Goal: Browse casually: Explore the website without a specific task or goal

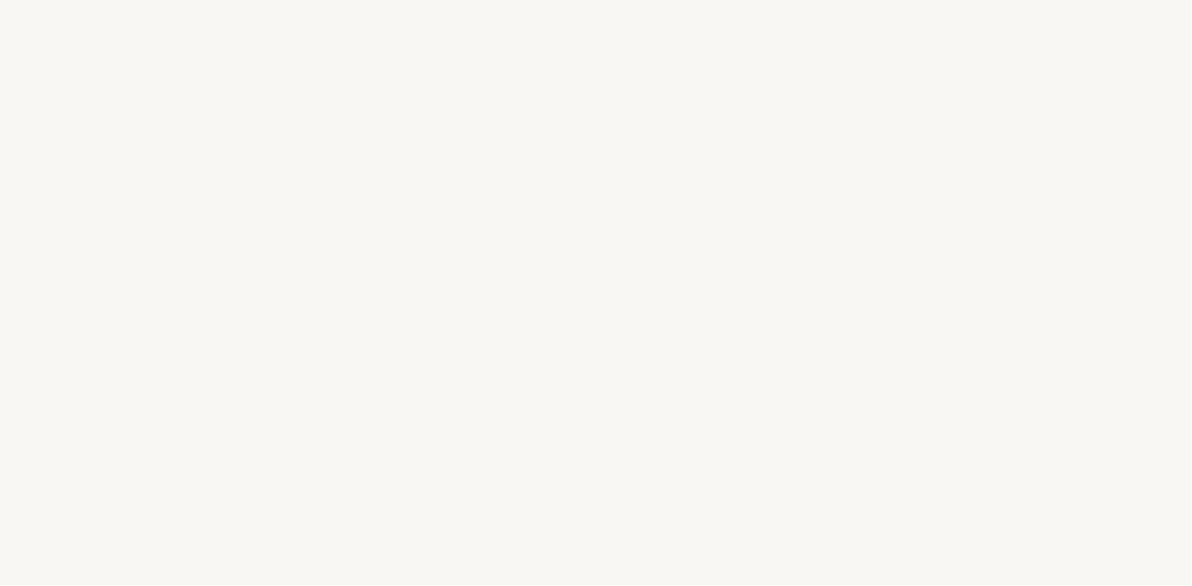
select select "DE"
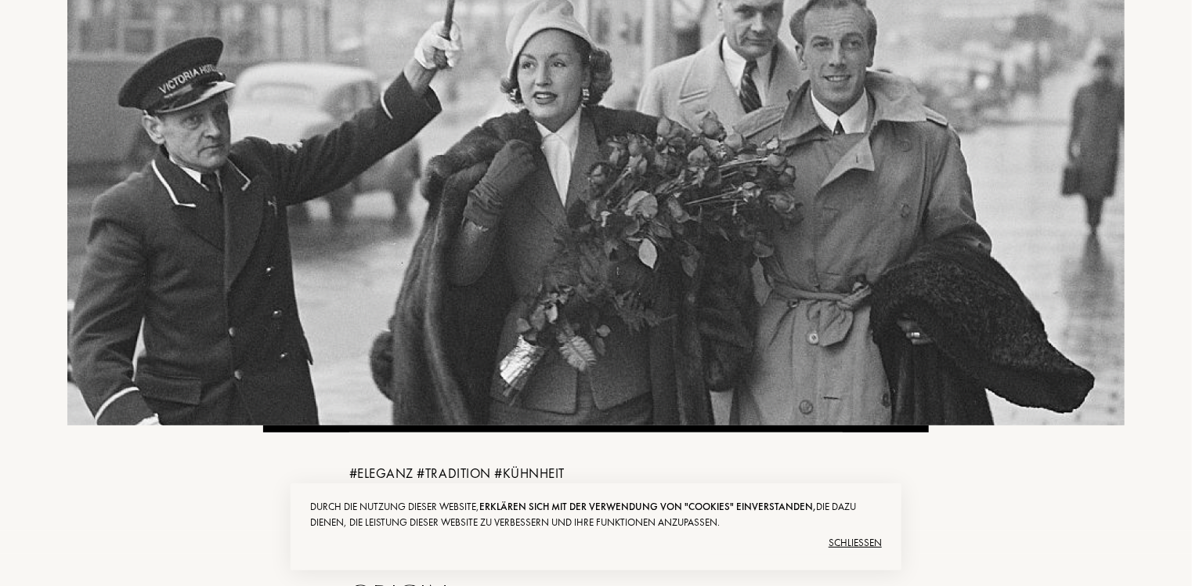
scroll to position [157, 0]
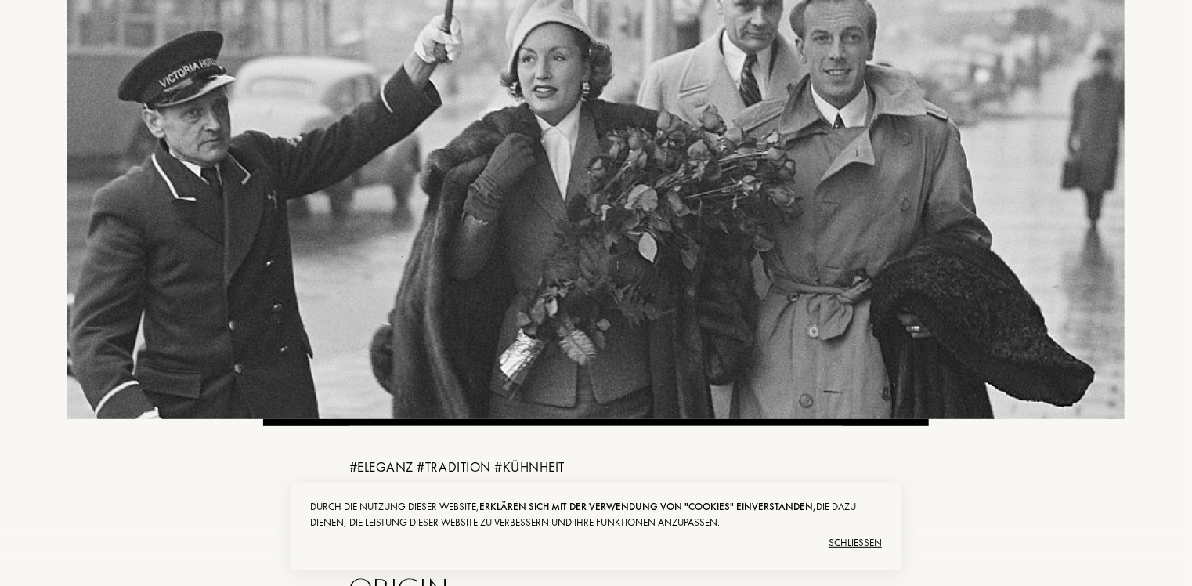
click at [846, 539] on div "Schließen" at bounding box center [596, 542] width 572 height 25
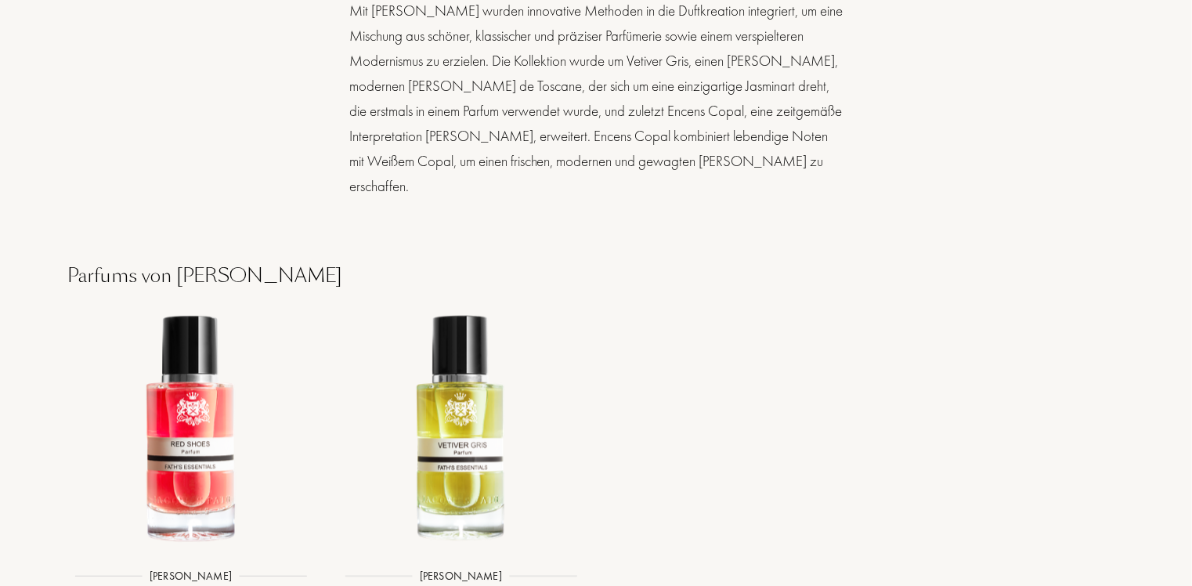
scroll to position [1723, 0]
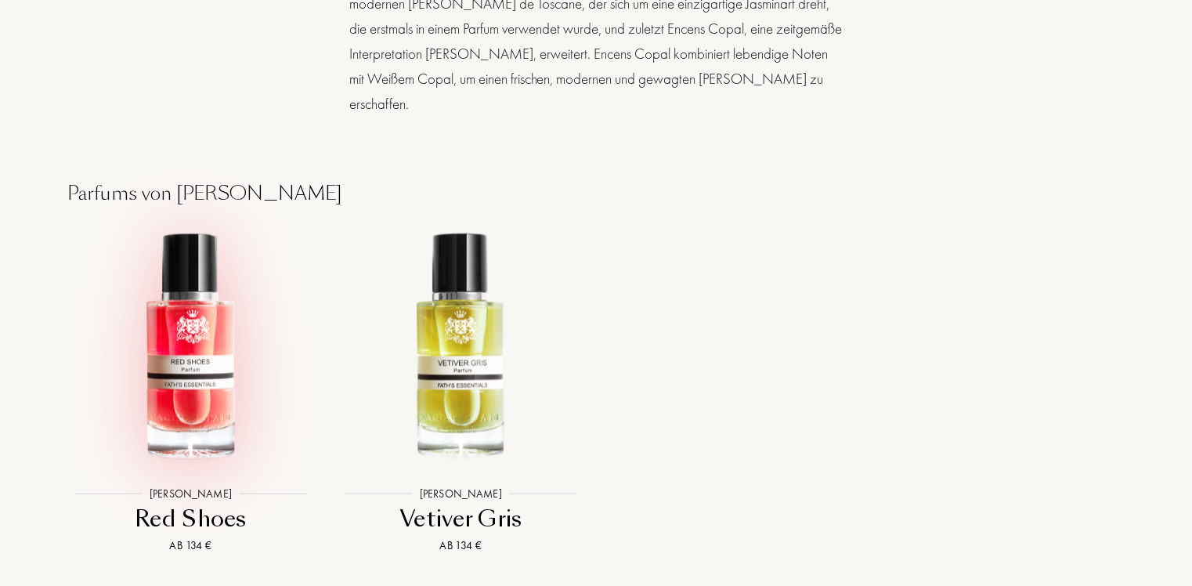
click at [204, 282] on img at bounding box center [191, 347] width 244 height 244
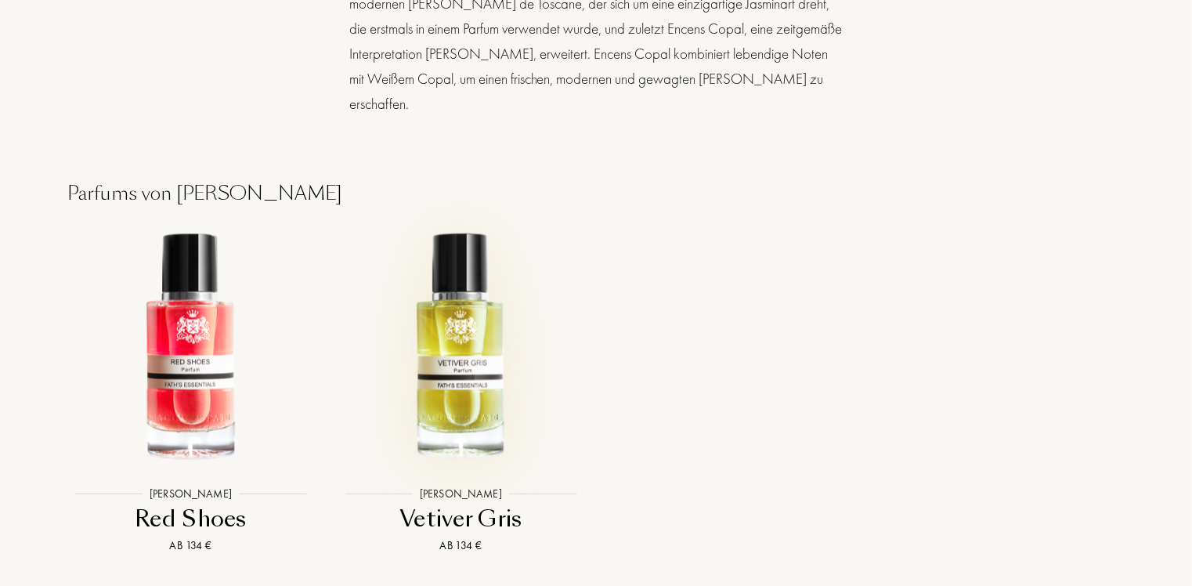
click at [466, 252] on img at bounding box center [461, 347] width 244 height 244
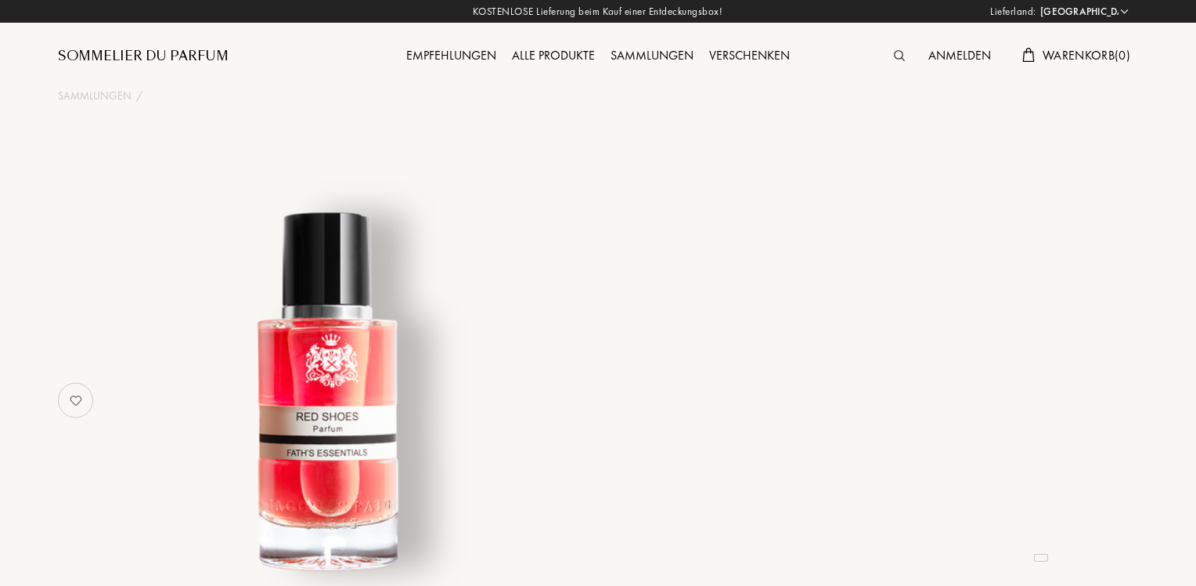
select select "DE"
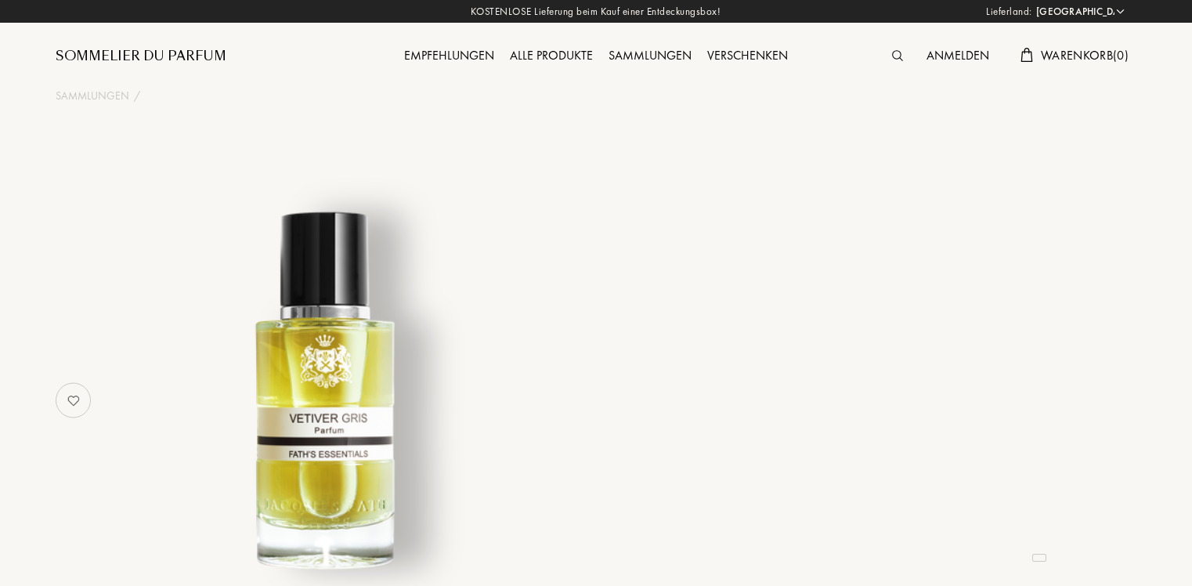
select select "DE"
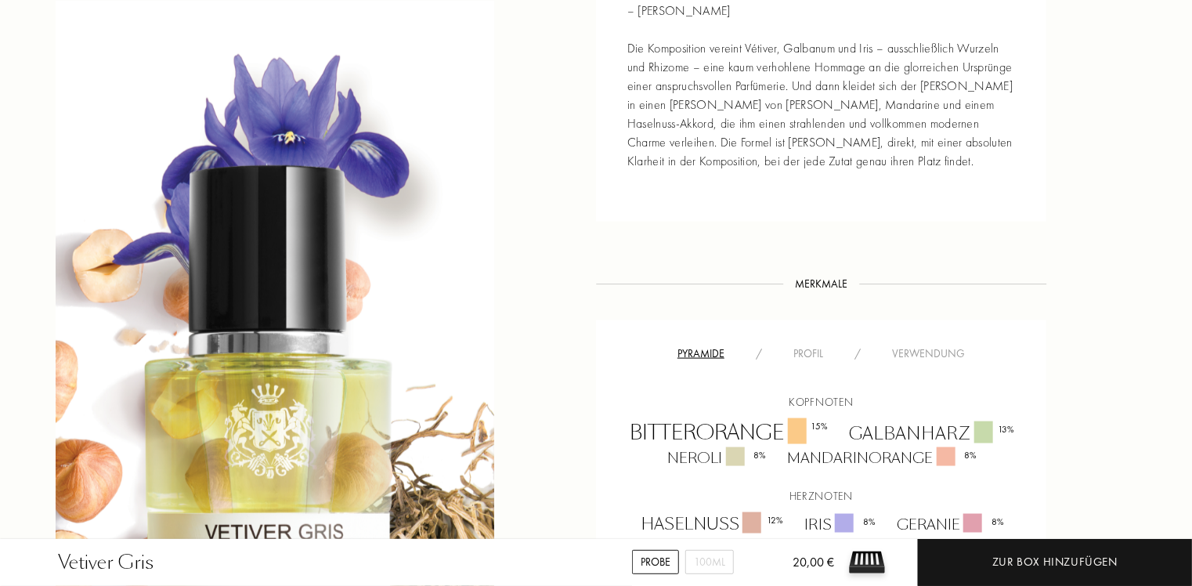
scroll to position [861, 0]
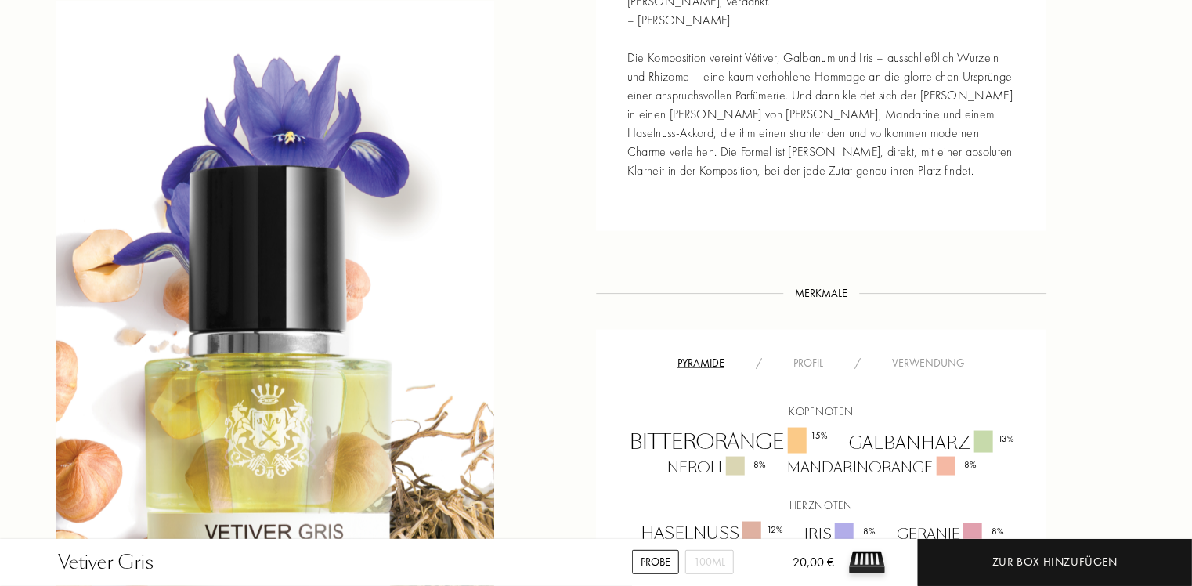
click at [801, 355] on div "Profil" at bounding box center [808, 363] width 61 height 16
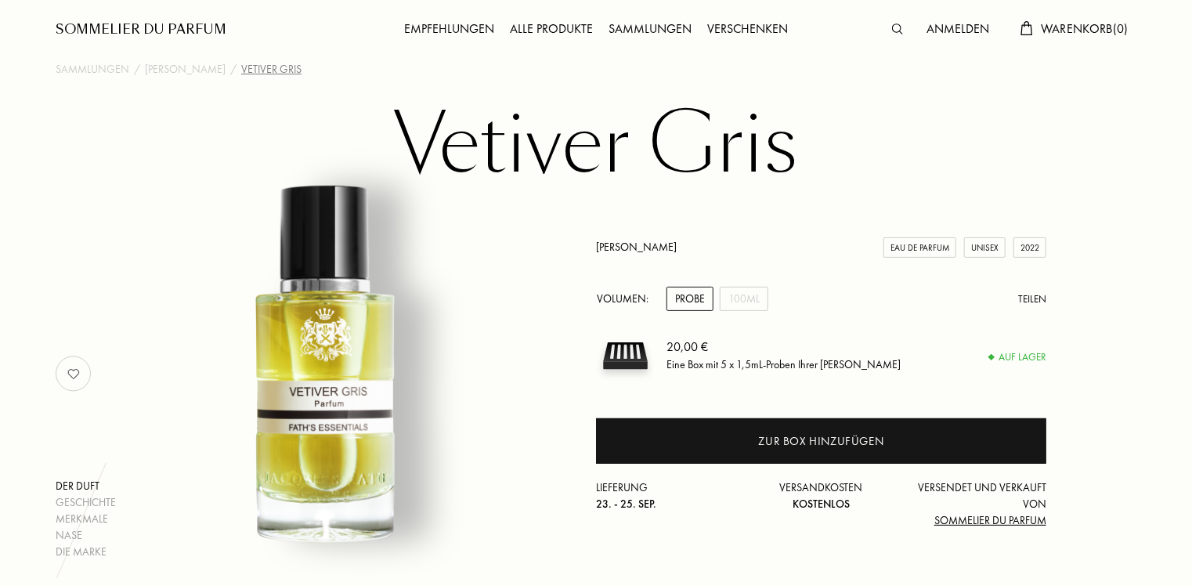
scroll to position [0, 0]
